Goal: Check status: Check status

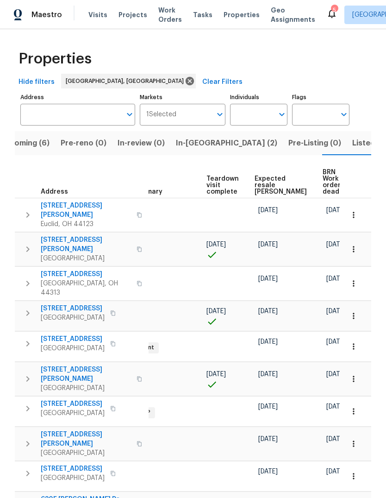
click at [353, 145] on span "Listed (21)" at bounding box center [372, 143] width 38 height 13
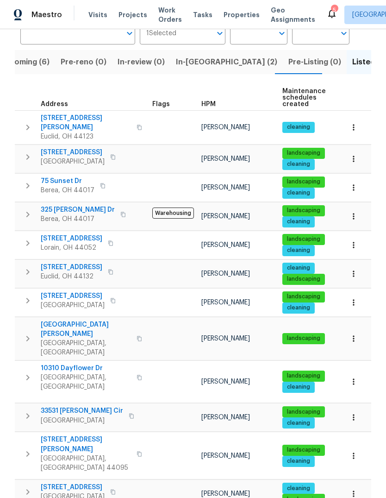
scroll to position [85, 0]
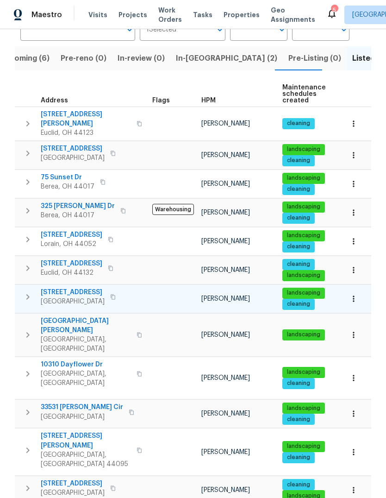
click at [72, 288] on span "[STREET_ADDRESS]" at bounding box center [73, 292] width 64 height 9
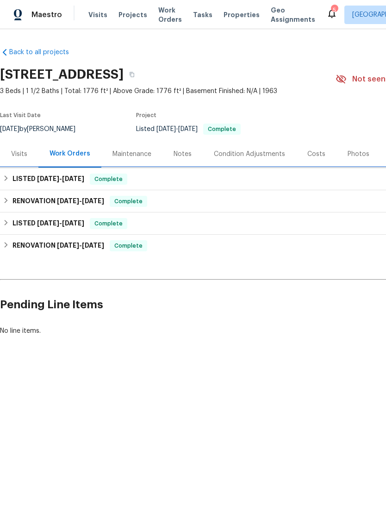
click at [10, 182] on div "LISTED 8/12/25 - 8/12/25 Complete" at bounding box center [262, 179] width 518 height 11
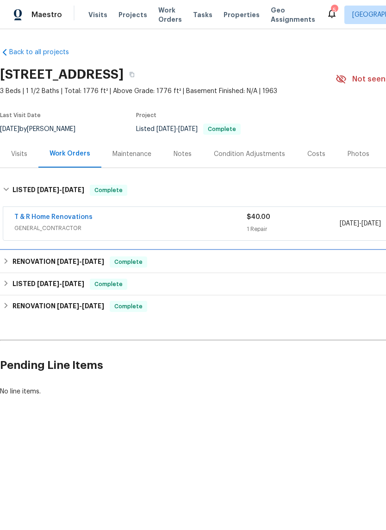
click at [16, 262] on h6 "RENOVATION 7/29/25 - 7/29/25" at bounding box center [59, 262] width 92 height 11
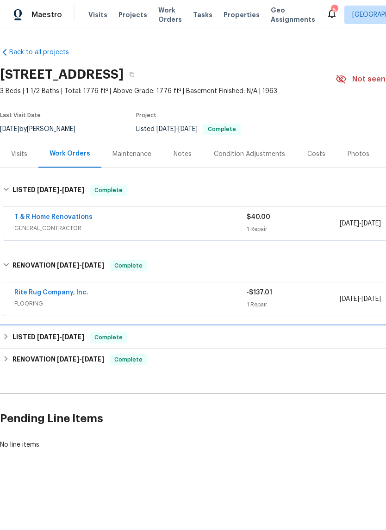
click at [12, 338] on div "LISTED 7/29/25 - 7/30/25 Complete" at bounding box center [262, 337] width 518 height 11
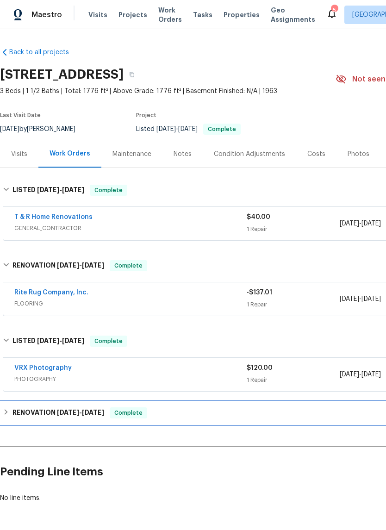
click at [8, 410] on icon at bounding box center [6, 412] width 6 height 6
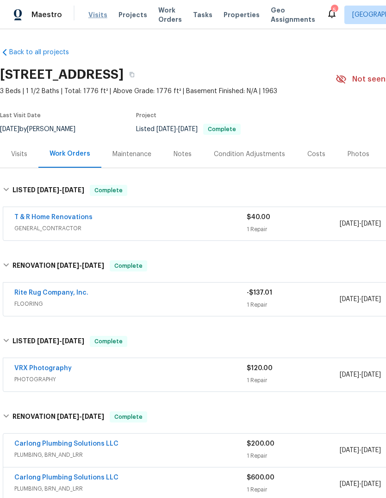
click at [90, 14] on span "Visits" at bounding box center [97, 14] width 19 height 9
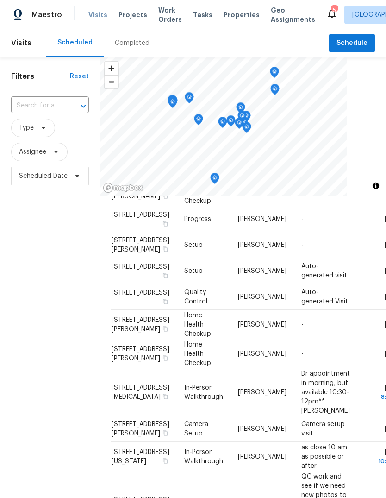
scroll to position [41, 0]
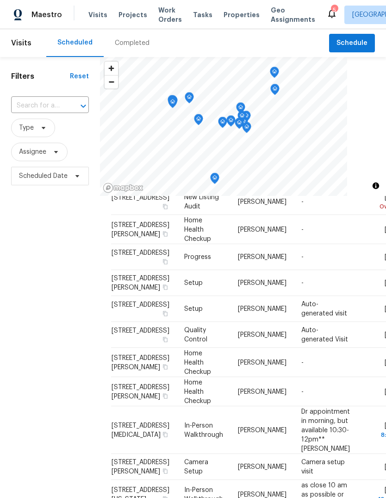
click at [74, 259] on div "Filters Reset ​ Type Assignee Scheduled Date" at bounding box center [50, 325] width 100 height 537
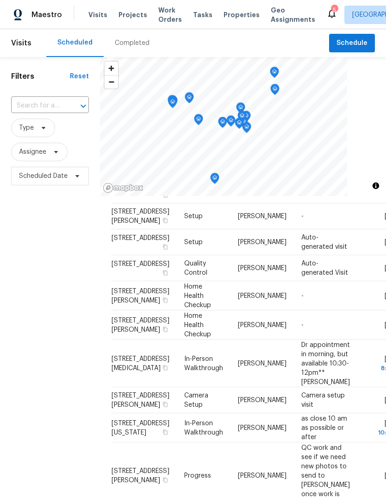
scroll to position [111, 0]
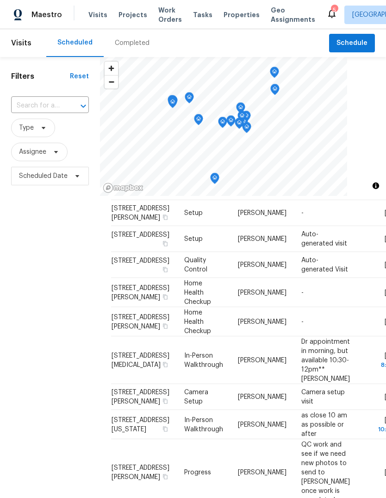
click at [96, 345] on div "Filters Reset ​ Type Assignee Scheduled Date" at bounding box center [50, 325] width 100 height 537
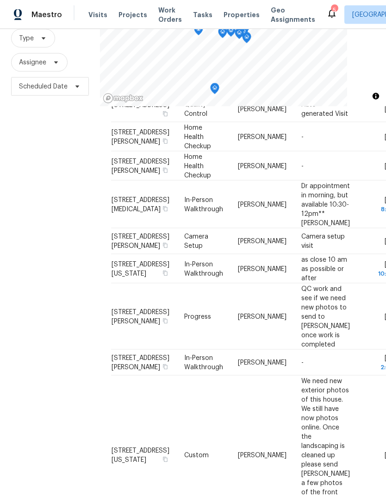
scroll to position [35, 0]
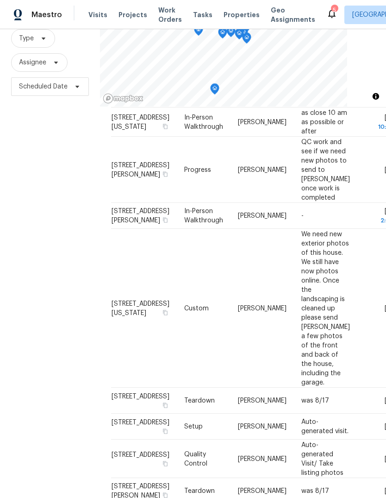
click at [88, 309] on div "Filters Reset ​ Type Assignee Scheduled Date" at bounding box center [50, 236] width 100 height 537
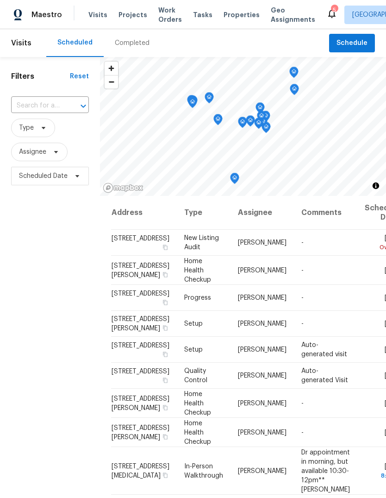
scroll to position [0, 0]
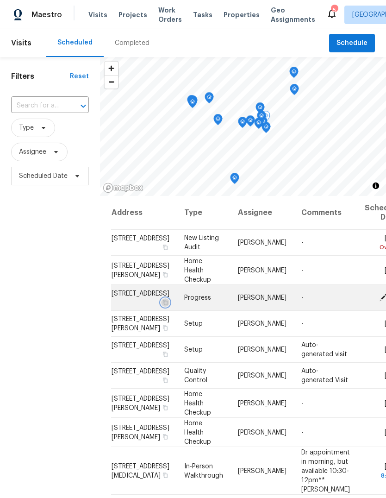
click at [161, 307] on button "button" at bounding box center [165, 302] width 8 height 8
